Goal: Transaction & Acquisition: Purchase product/service

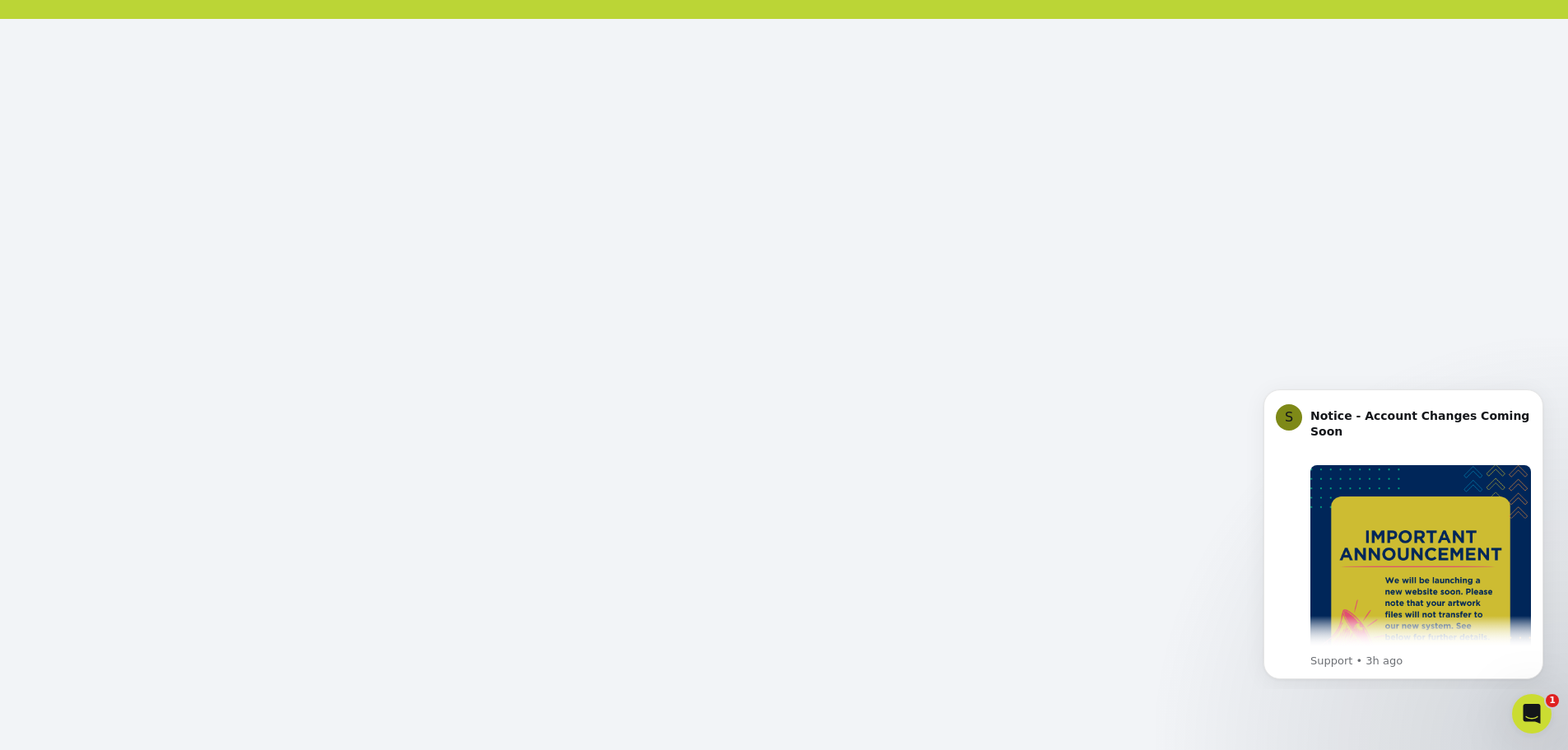
click at [1393, 744] on div at bounding box center [784, 747] width 1568 height 7
click at [1536, 392] on icon "Dismiss notification" at bounding box center [1538, 393] width 9 height 9
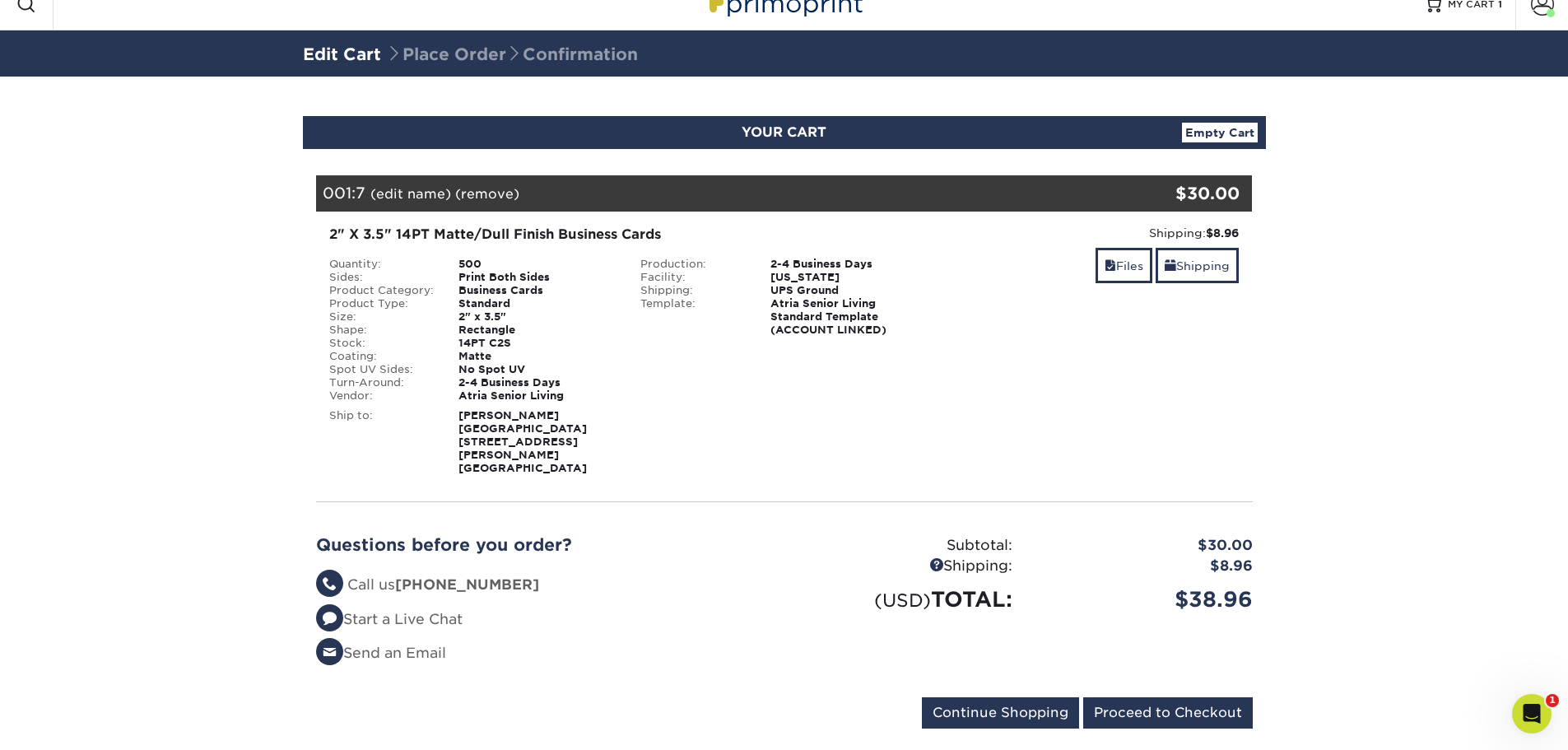
scroll to position [34, 0]
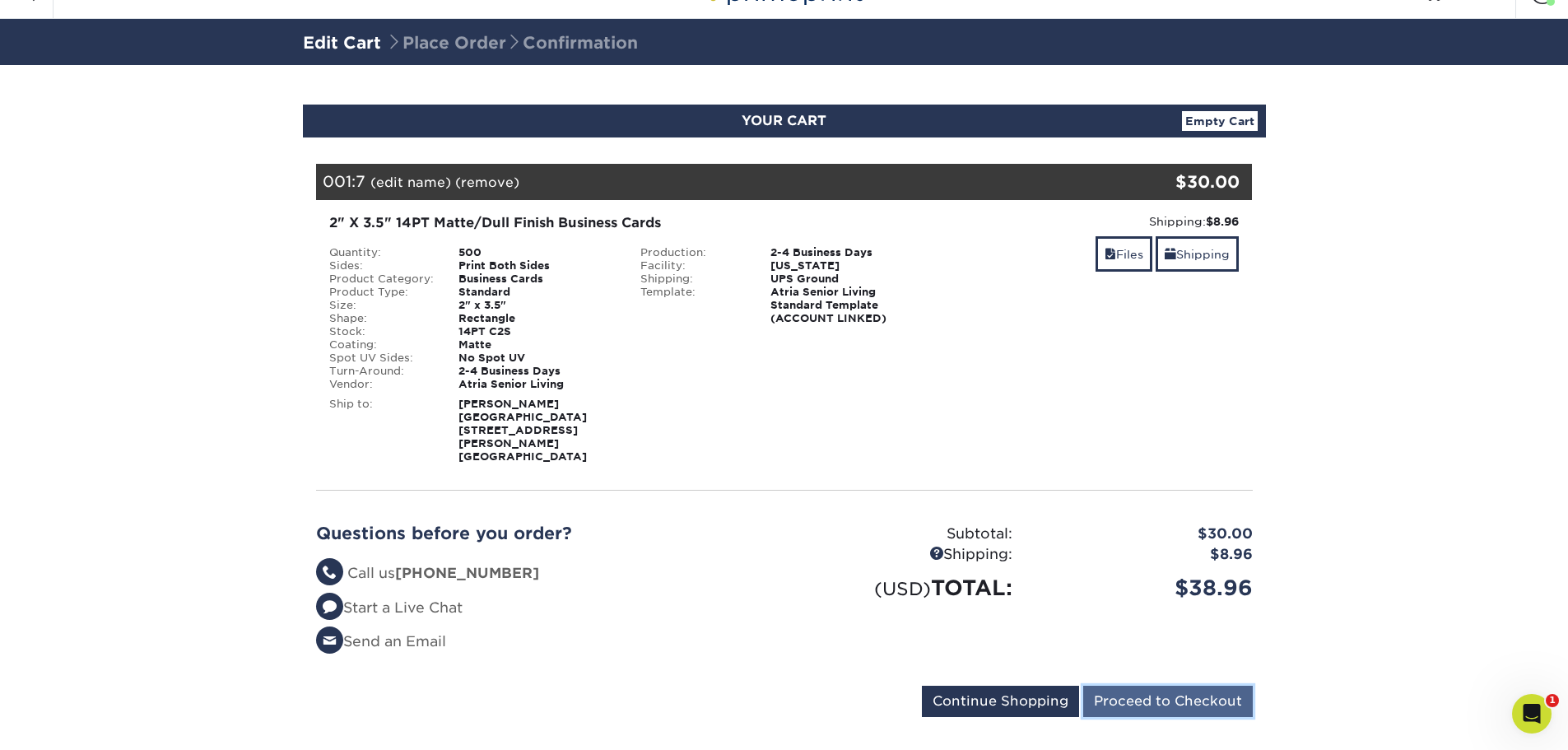
click at [1133, 686] on input "Proceed to Checkout" at bounding box center [1167, 701] width 169 height 31
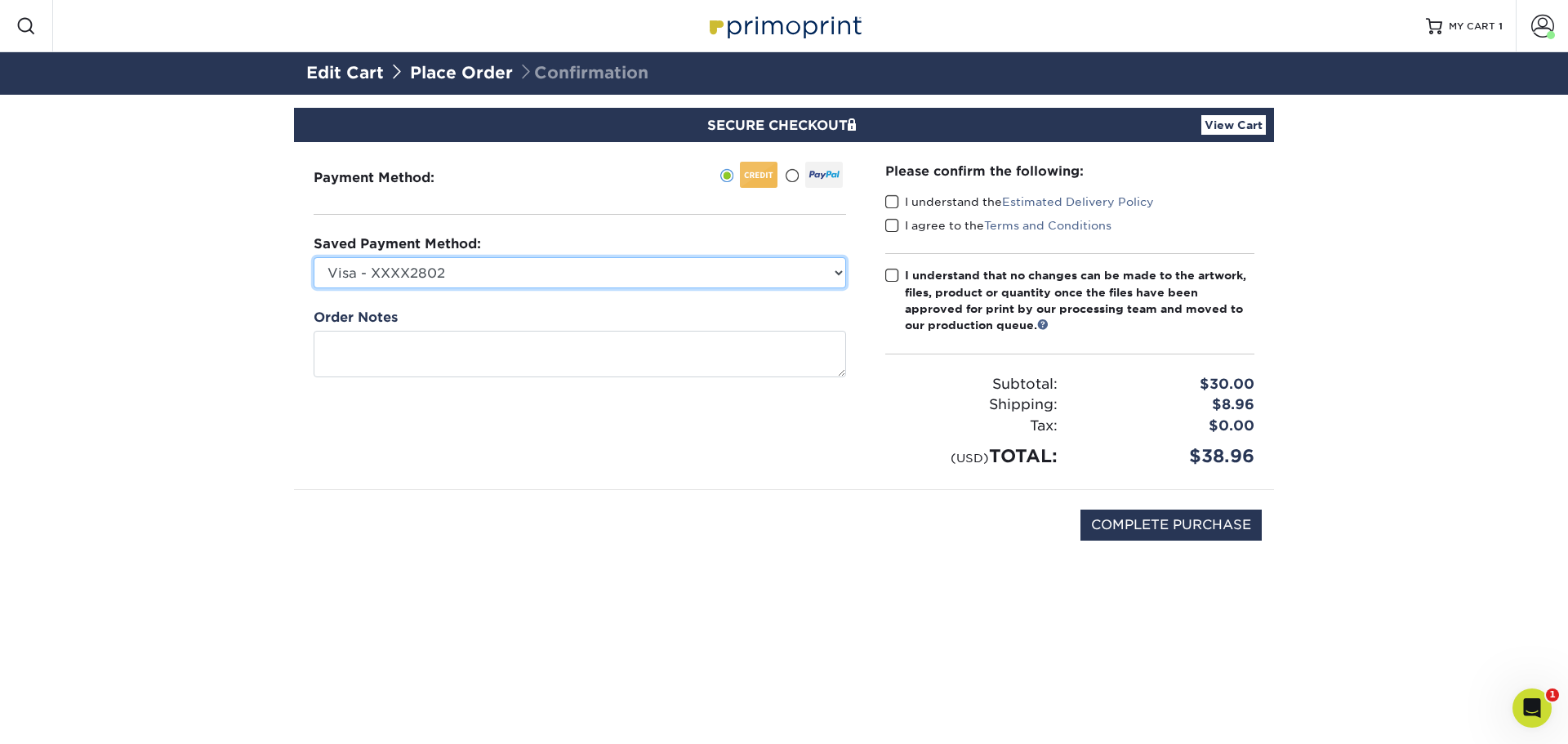
click at [835, 271] on select "Visa - XXXX2802 Visa - XXXX2998 Visa - XXXX1327 Visa - XXXX4328 Visa - XXXX9874…" at bounding box center [580, 273] width 533 height 31
select select
click at [314, 257] on select "Visa - XXXX2802 Visa - XXXX2998 Visa - XXXX1327 Visa - XXXX4328 Visa - XXXX9874…" at bounding box center [580, 273] width 533 height 31
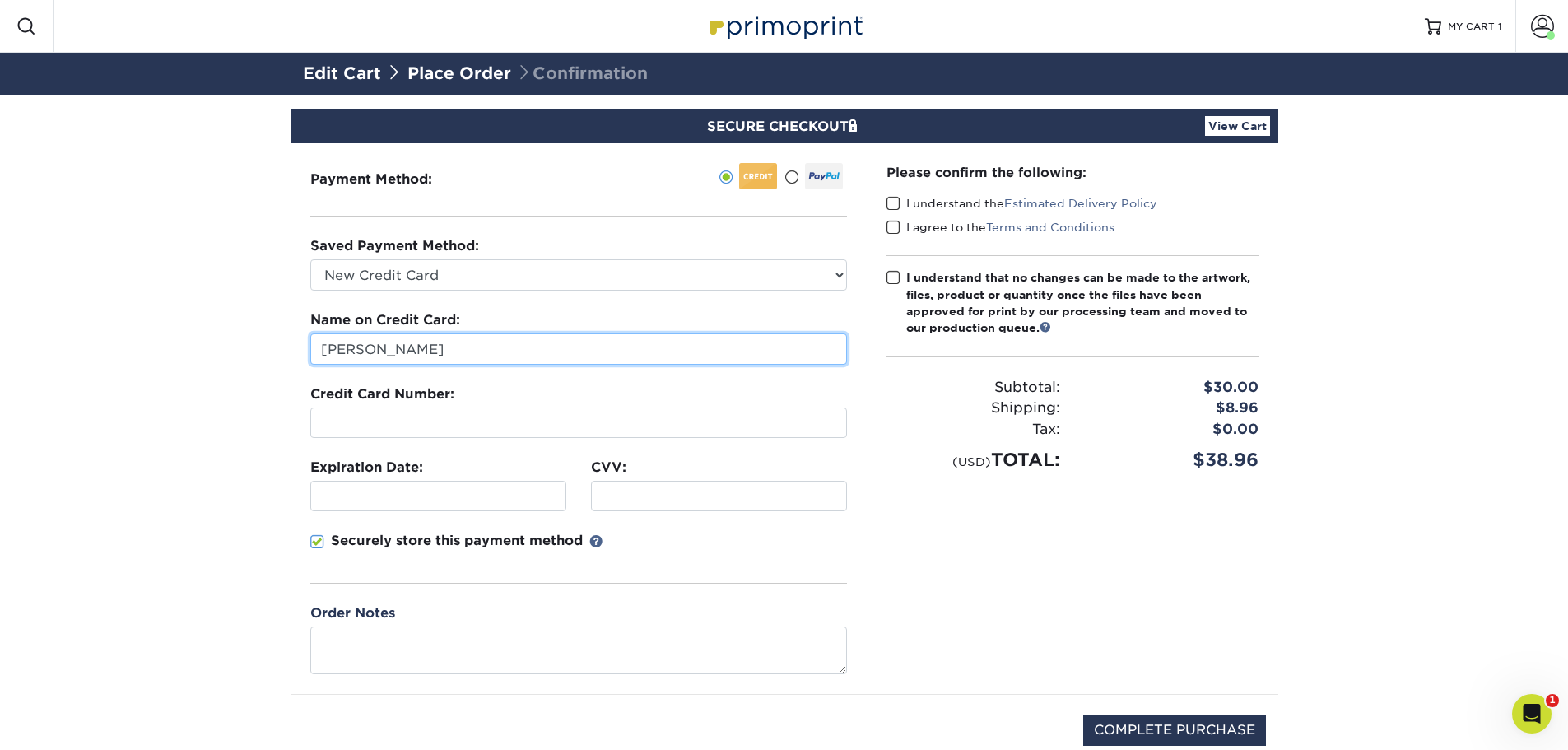
click at [435, 354] on input "[PERSON_NAME]" at bounding box center [579, 349] width 537 height 31
drag, startPoint x: 435, startPoint y: 354, endPoint x: 220, endPoint y: 321, distance: 217.5
click at [220, 321] on section "SECURE CHECKOUT View Cart Payment Method: Saved Payment Method:" at bounding box center [784, 459] width 1568 height 727
type input "[PERSON_NAME]"
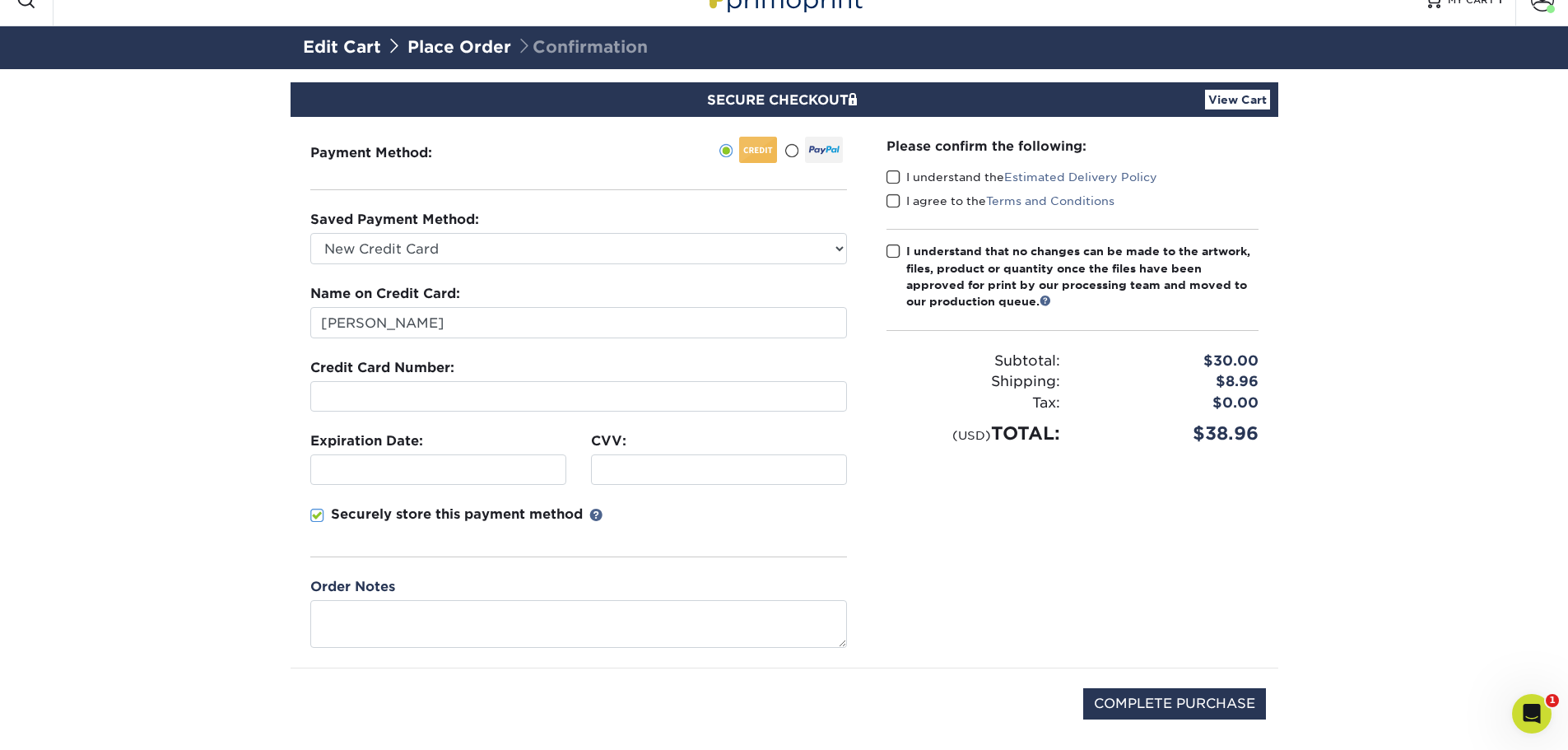
scroll to position [73, 0]
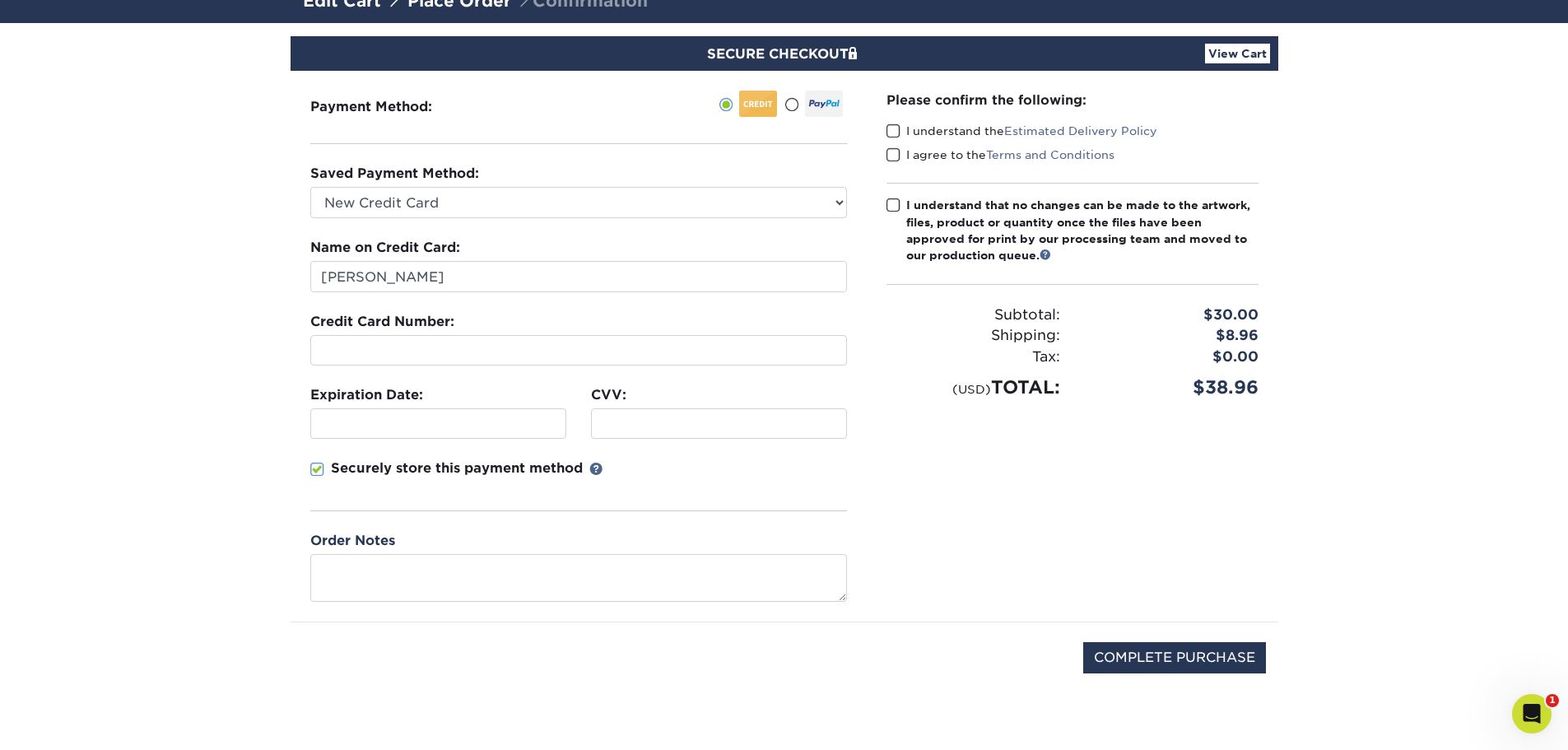
click at [900, 129] on span at bounding box center [893, 131] width 14 height 16
click at [0, 0] on input "I understand the Estimated Delivery Policy" at bounding box center [0, 0] width 0 height 0
click at [900, 154] on span at bounding box center [893, 154] width 14 height 16
click at [0, 0] on input "I agree to the Terms and Conditions" at bounding box center [0, 0] width 0 height 0
click at [897, 207] on span at bounding box center [893, 205] width 14 height 16
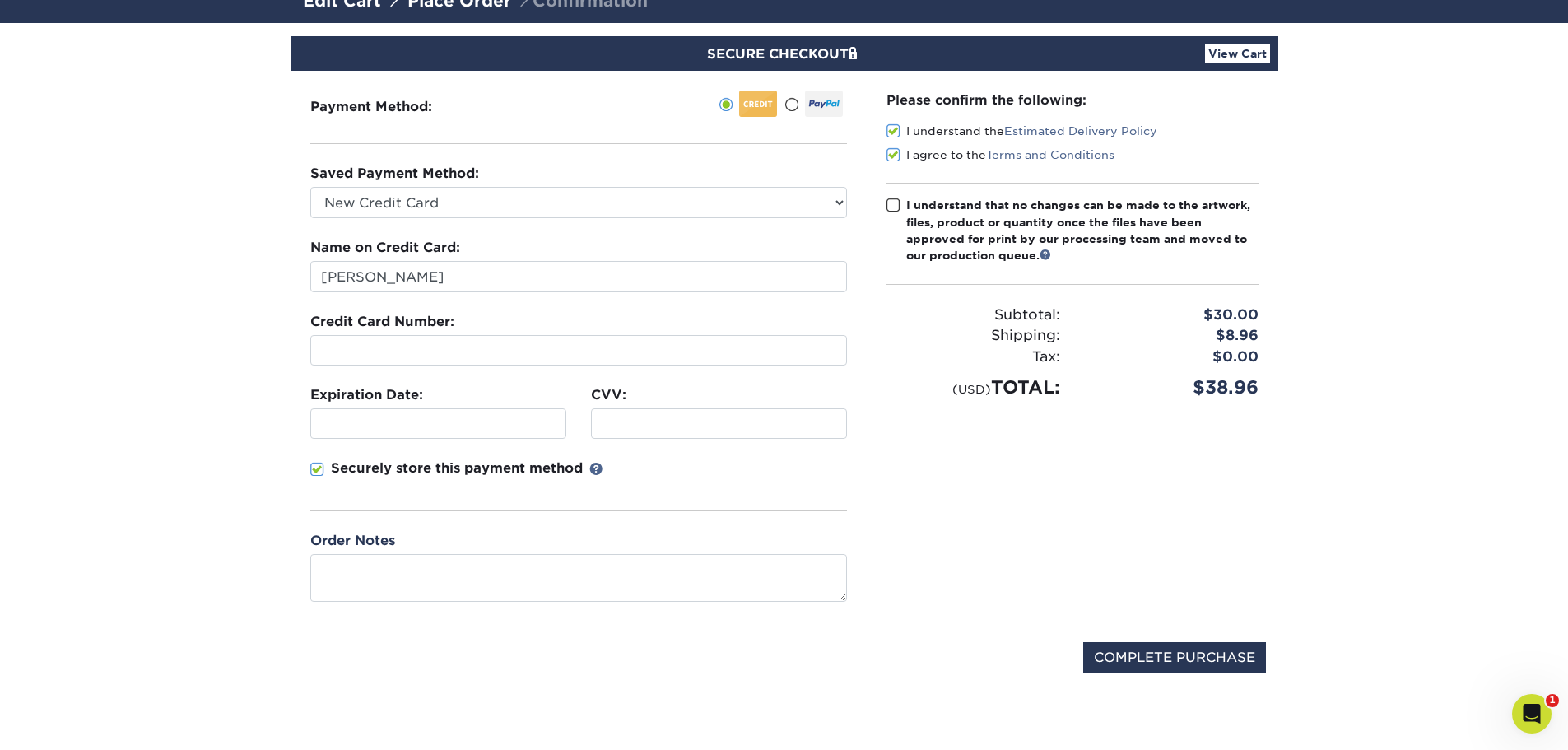
click at [0, 0] on input "I understand that no changes can be made to the artwork, files, product or quan…" at bounding box center [0, 0] width 0 height 0
click at [1174, 653] on input "COMPLETE PURCHASE" at bounding box center [1174, 657] width 183 height 31
type input "PROCESSING, PLEASE WAIT..."
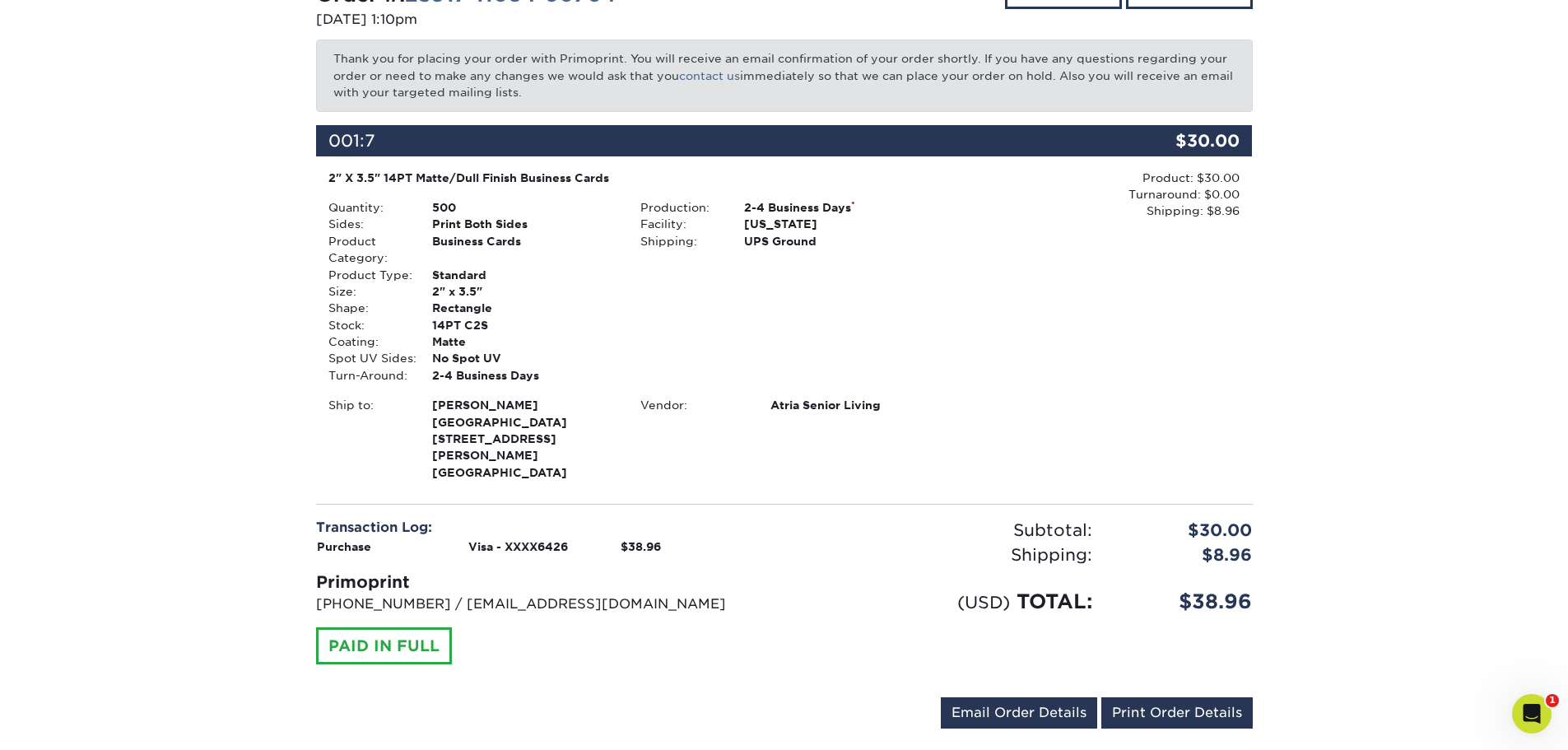
scroll to position [208, 0]
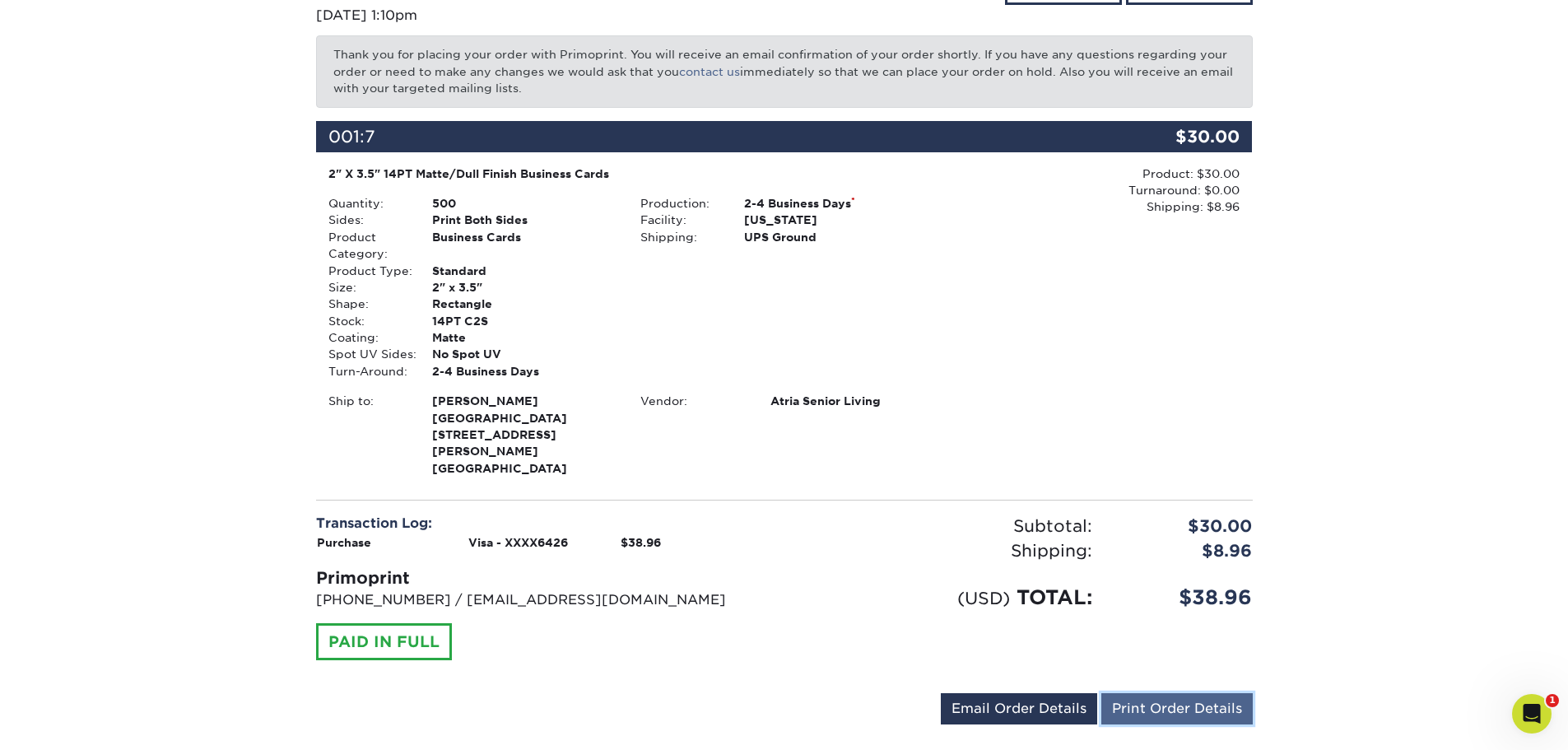
click at [1171, 693] on link "Print Order Details" at bounding box center [1176, 709] width 151 height 31
click at [1034, 693] on link "Email Order Details" at bounding box center [1019, 709] width 156 height 31
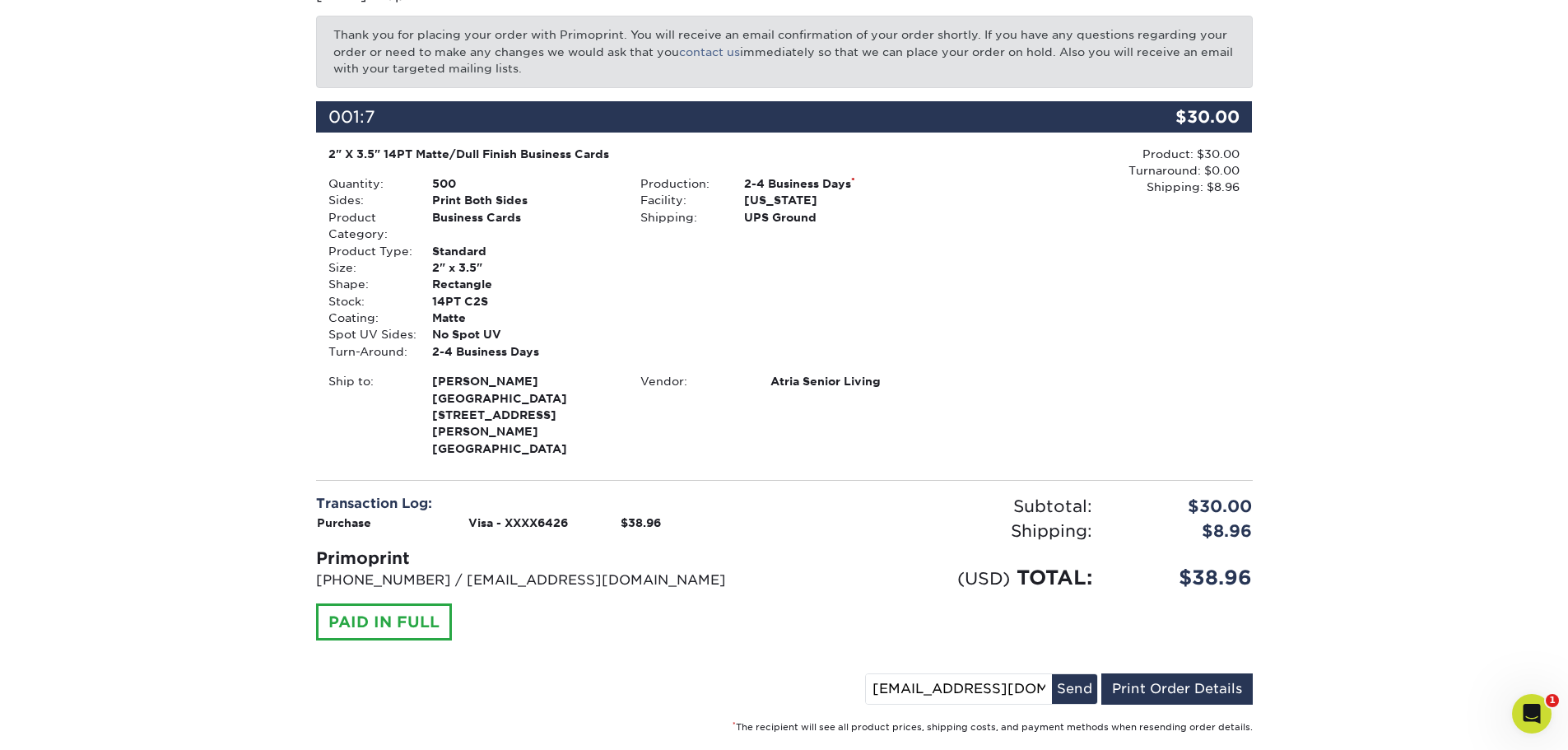
scroll to position [232, 0]
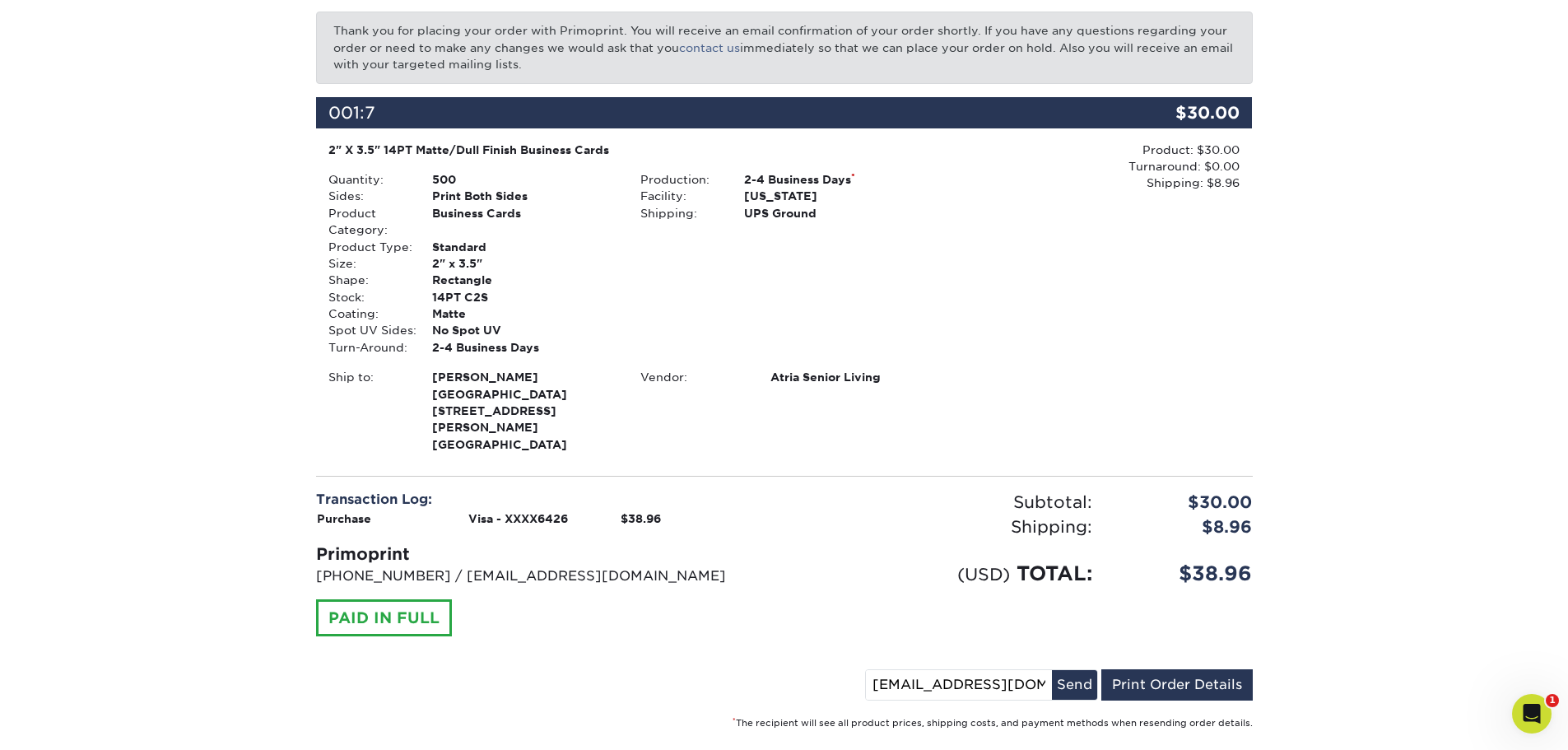
click at [1423, 605] on div "Your order has been placed! Order #: 25917-11064-00704 09/17/2025 1:10pm Go to …" at bounding box center [784, 324] width 1568 height 919
